Goal: Find specific page/section: Find specific page/section

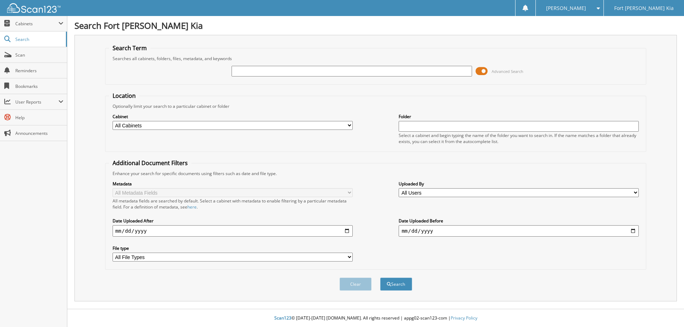
click at [243, 67] on input "text" at bounding box center [351, 71] width 240 height 11
type input "S5318217"
click at [380, 278] on button "Search" at bounding box center [396, 284] width 32 height 13
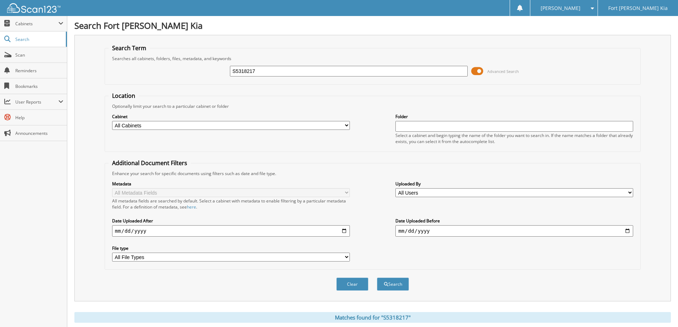
click at [473, 72] on span at bounding box center [477, 71] width 12 height 11
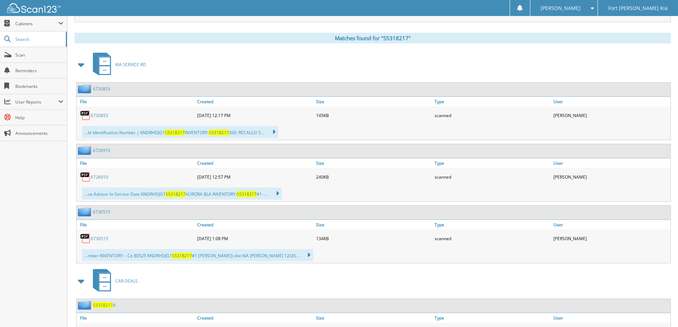
scroll to position [212, 0]
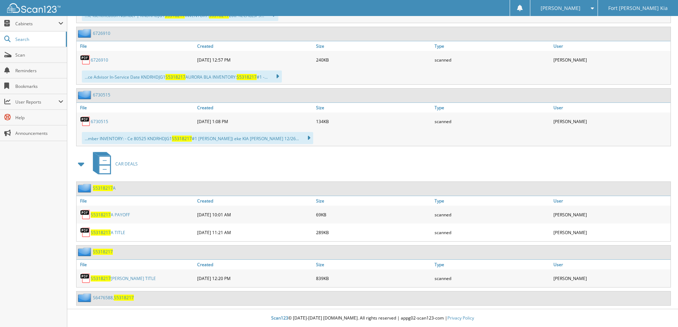
click at [126, 277] on link "S5318217 [PERSON_NAME] TITLE" at bounding box center [123, 279] width 65 height 6
click at [40, 59] on link "Scan" at bounding box center [33, 54] width 67 height 15
